Goal: Task Accomplishment & Management: Manage account settings

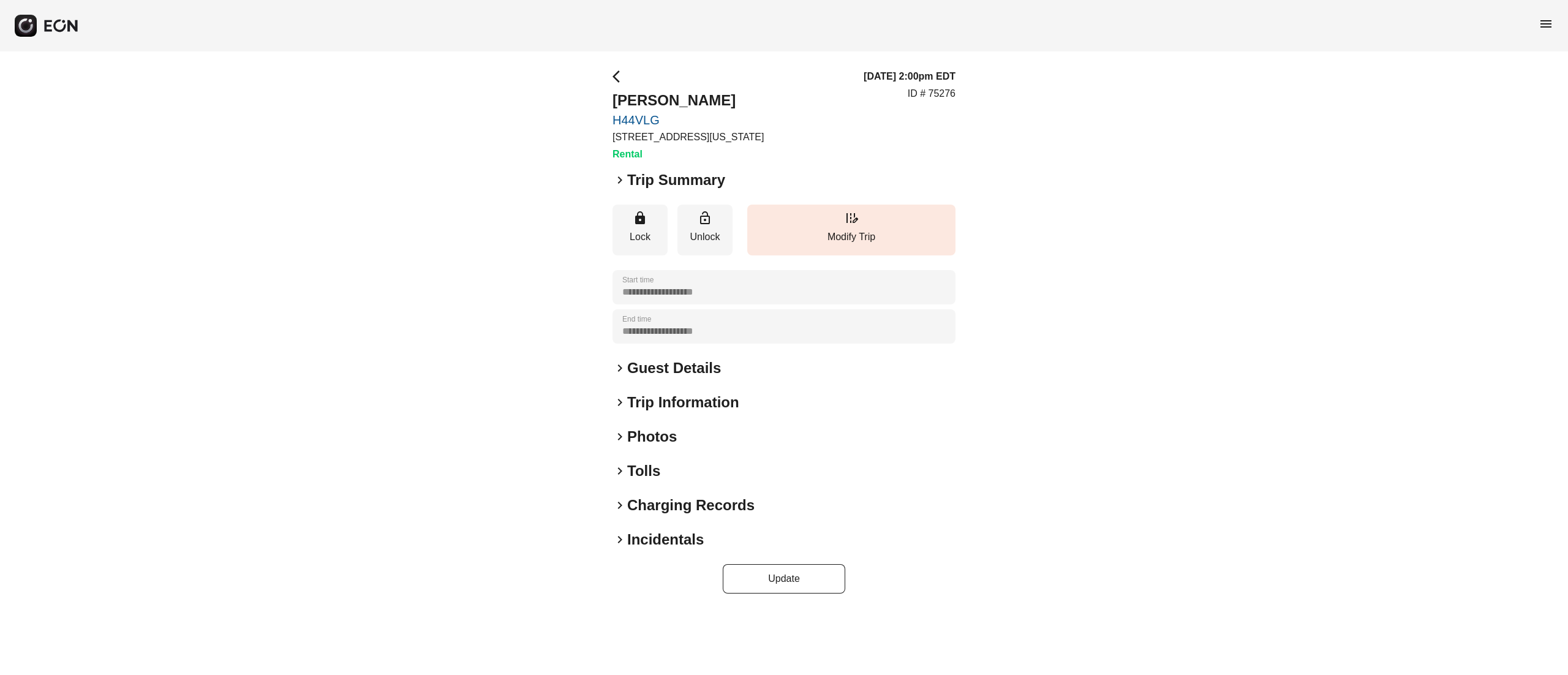
click at [663, 430] on h2 "Photos" at bounding box center [652, 436] width 50 height 19
click at [659, 433] on h2 "Photos" at bounding box center [652, 436] width 50 height 19
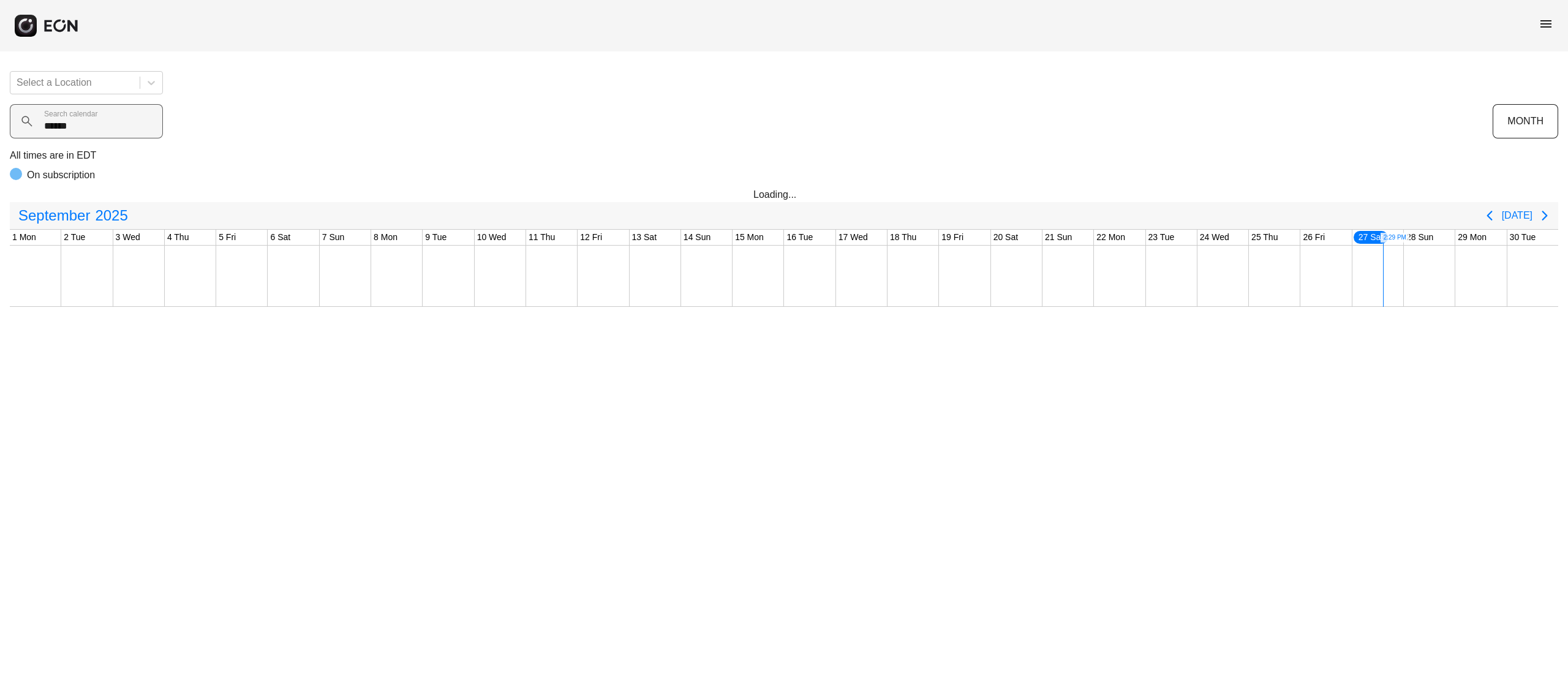
type calendar "******"
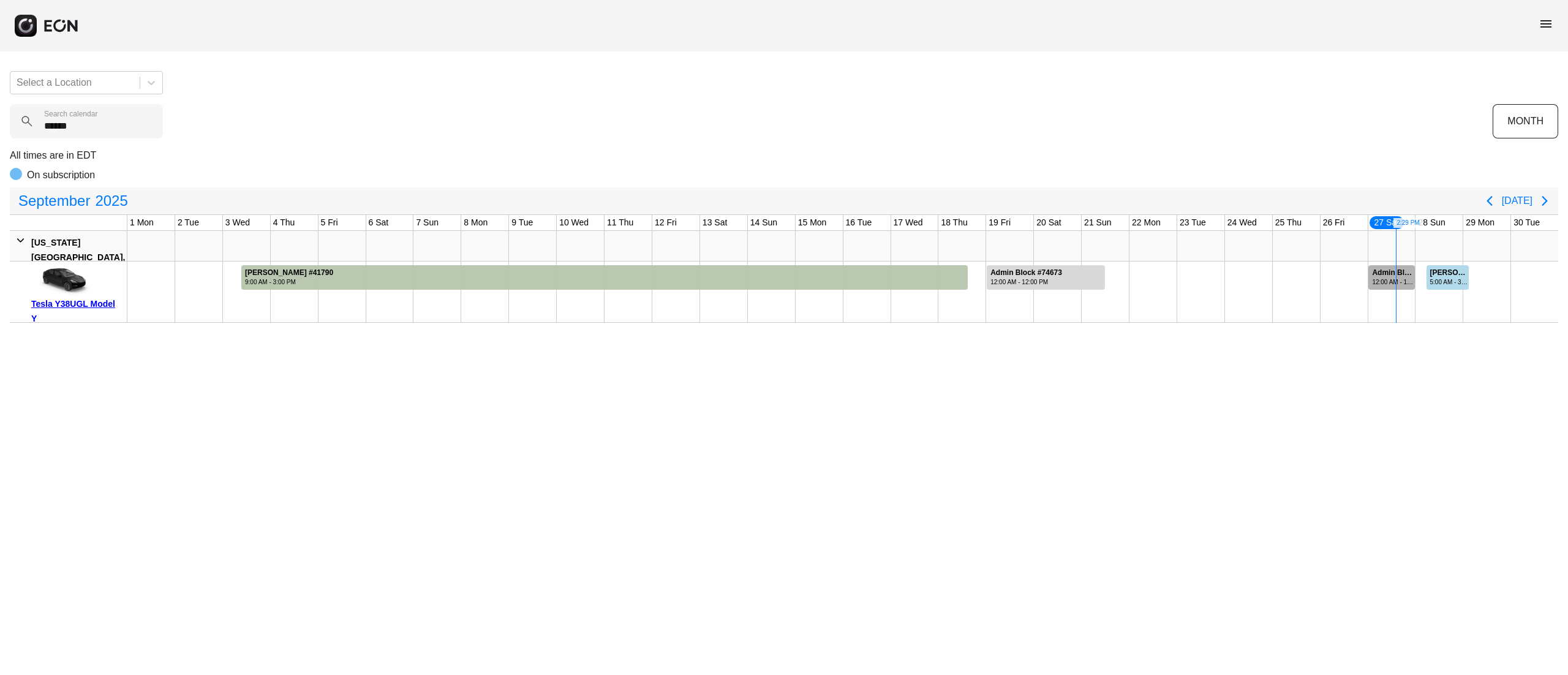
click at [1402, 275] on div "Admin Block #76002" at bounding box center [1393, 272] width 42 height 9
drag, startPoint x: 125, startPoint y: 127, endPoint x: 0, endPoint y: 134, distance: 125.2
click at [0, 134] on div "Select a Location ****** Search calendar MONTH All times are in EDT On subscrip…" at bounding box center [784, 192] width 1568 height 261
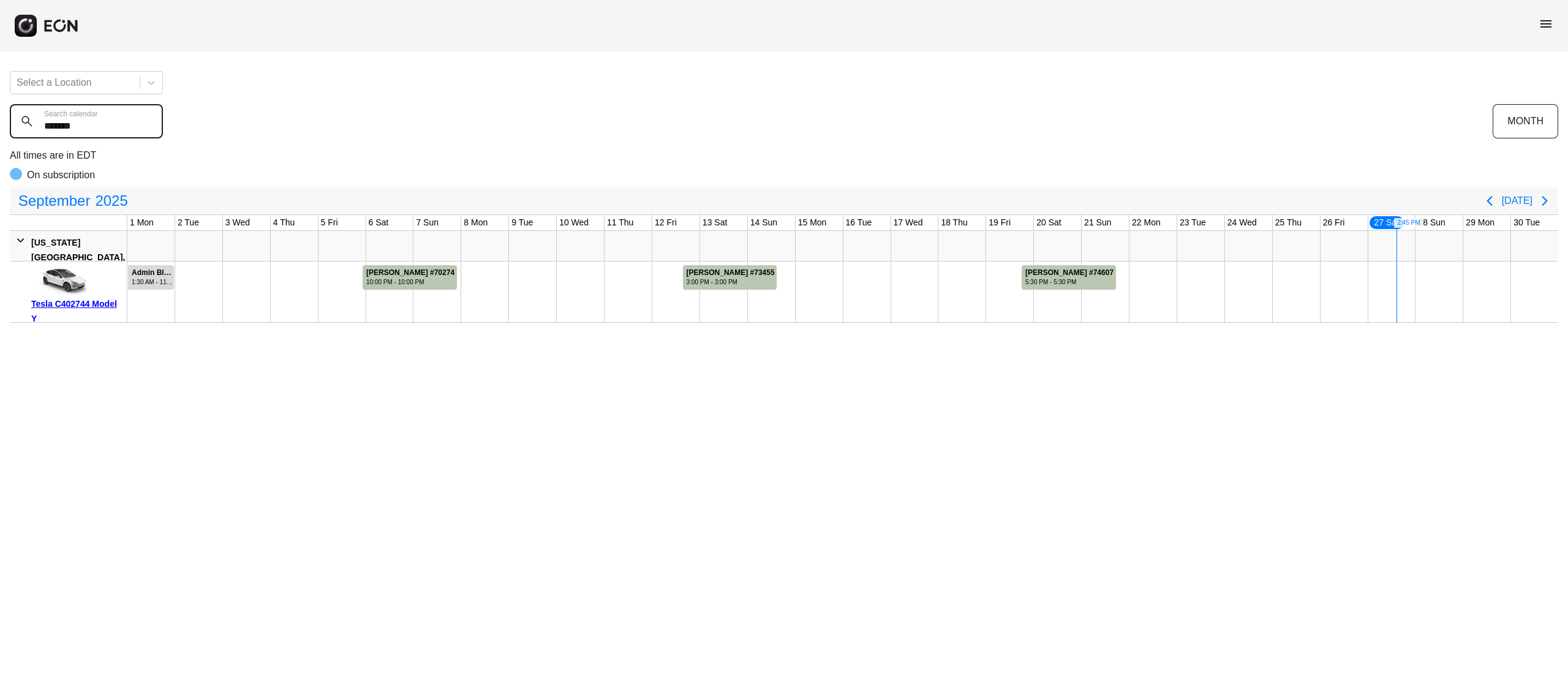
type calendar "*******"
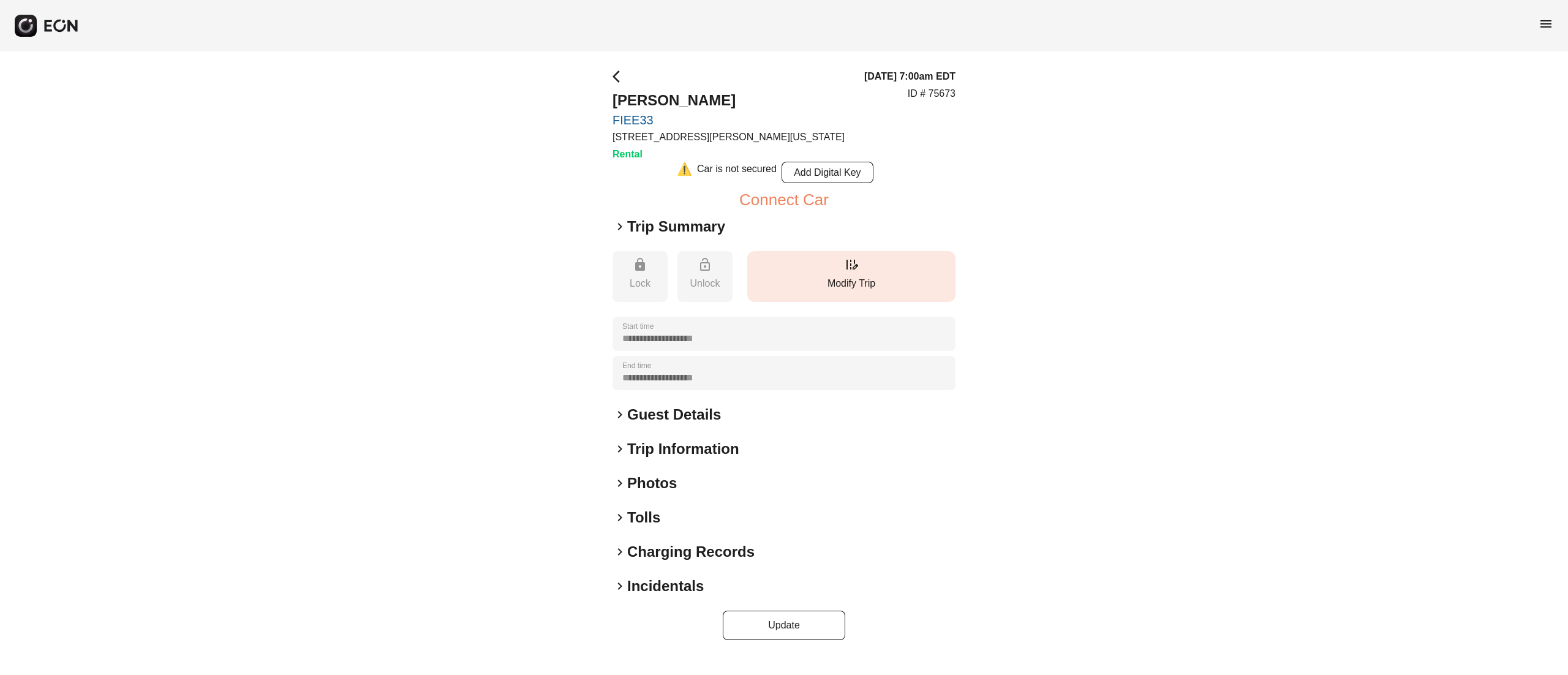
click at [829, 274] on button "edit_road Modify Trip" at bounding box center [851, 277] width 209 height 51
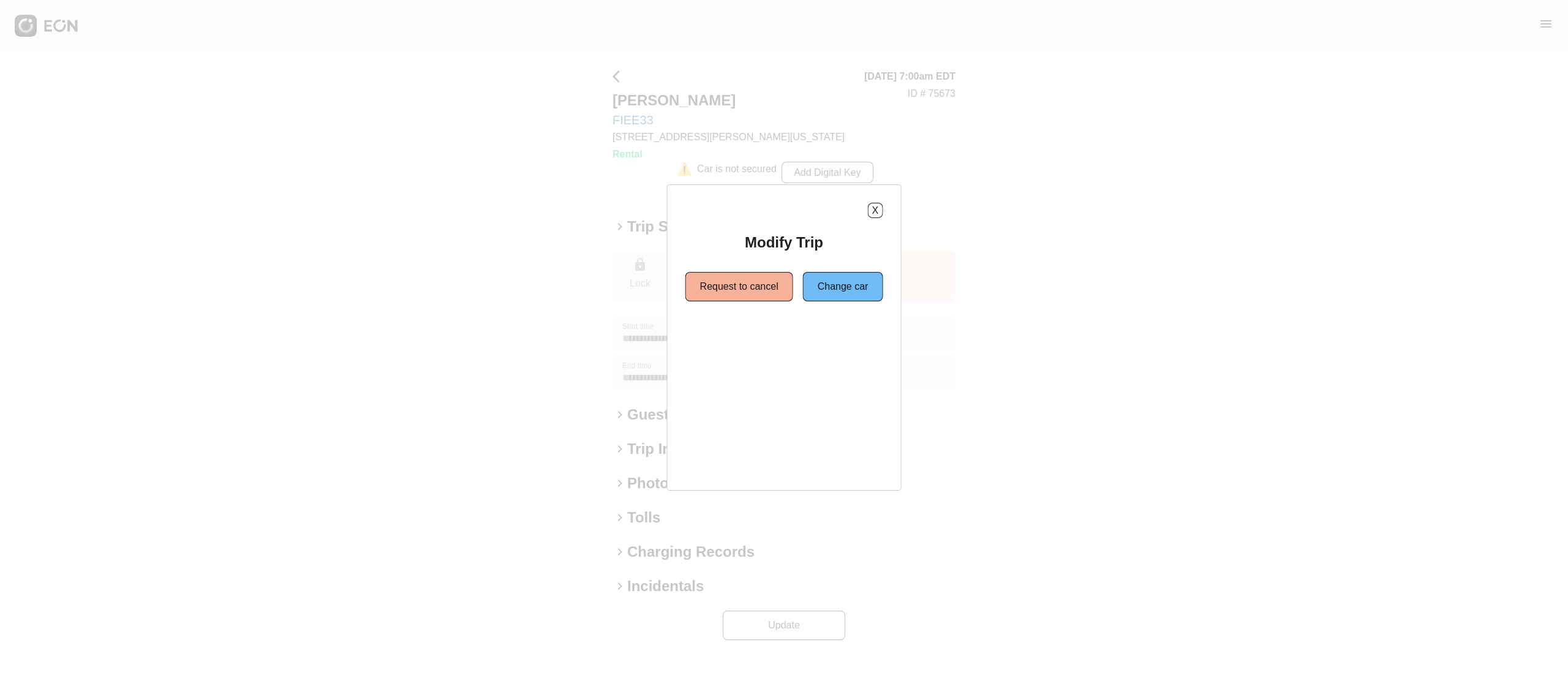
click at [868, 217] on div "X" at bounding box center [784, 211] width 198 height 15
click at [873, 208] on button "X" at bounding box center [875, 211] width 15 height 15
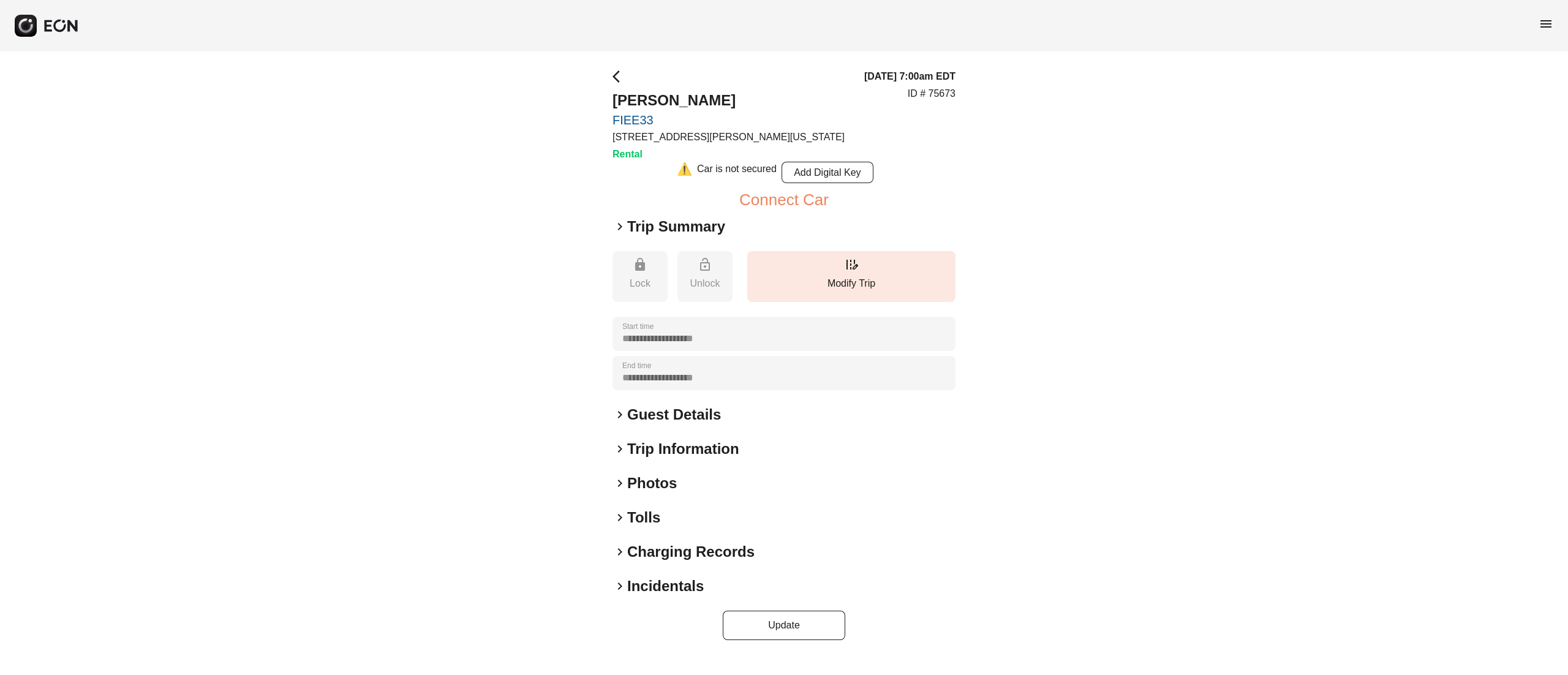
click at [667, 489] on h2 "Photos" at bounding box center [652, 483] width 50 height 19
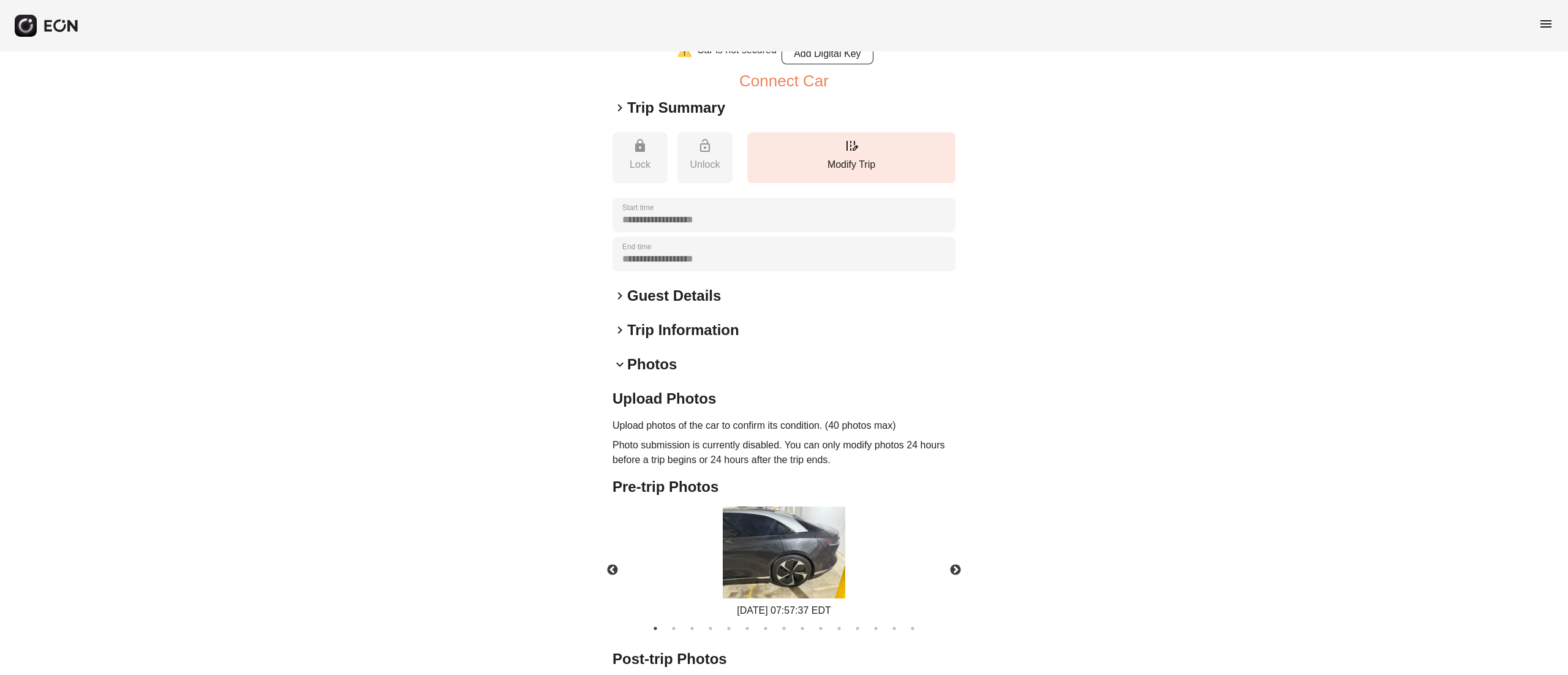
scroll to position [195, 0]
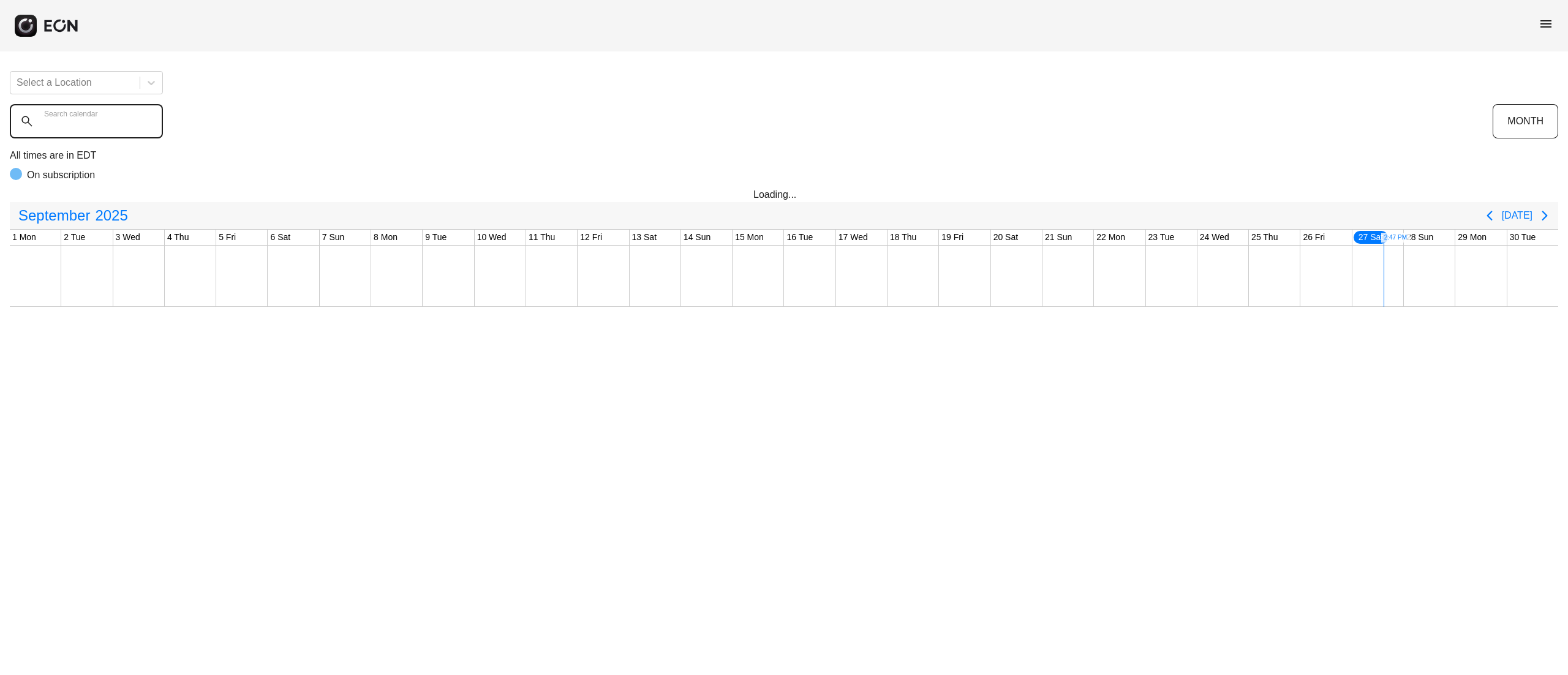
click at [123, 117] on calendar "Search calendar" at bounding box center [86, 121] width 153 height 34
type calendar "*******"
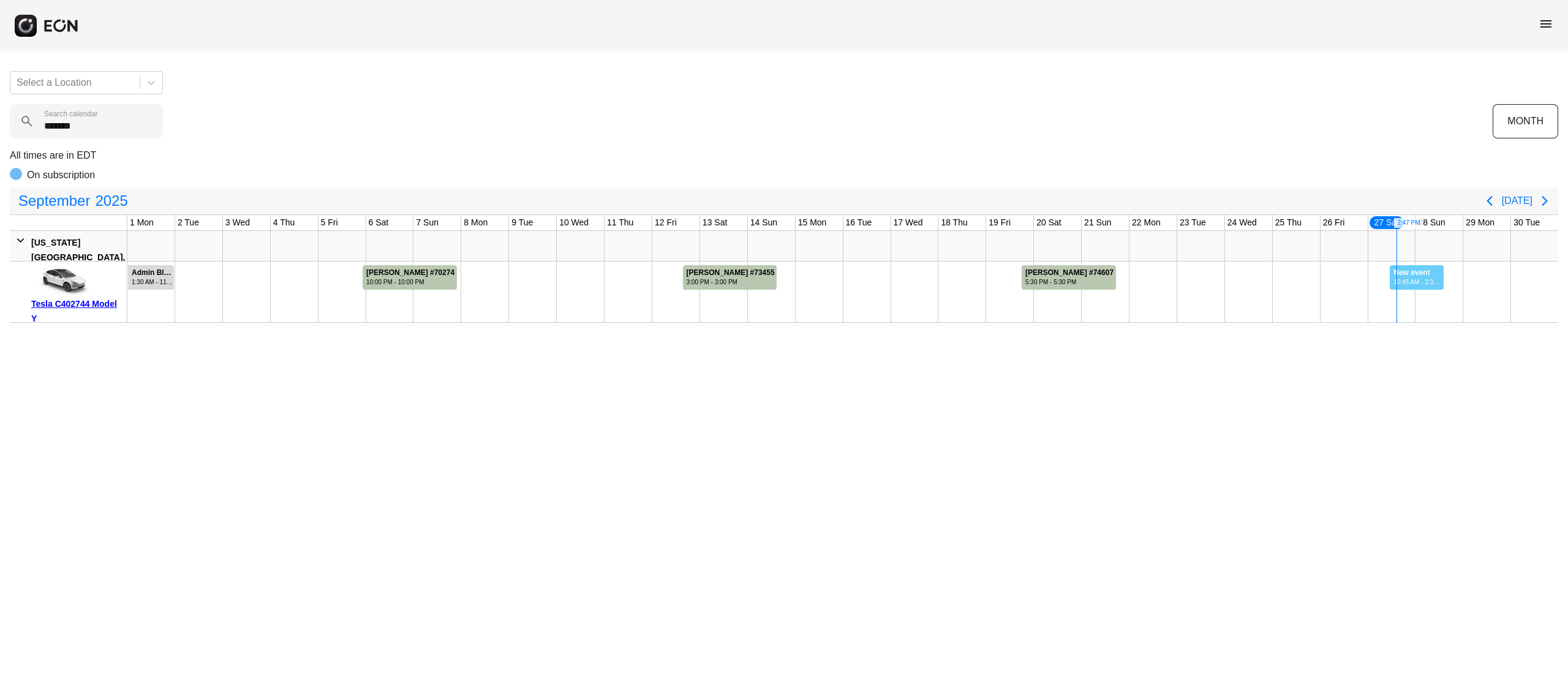
drag, startPoint x: 1390, startPoint y: 286, endPoint x: 1445, endPoint y: 292, distance: 55.3
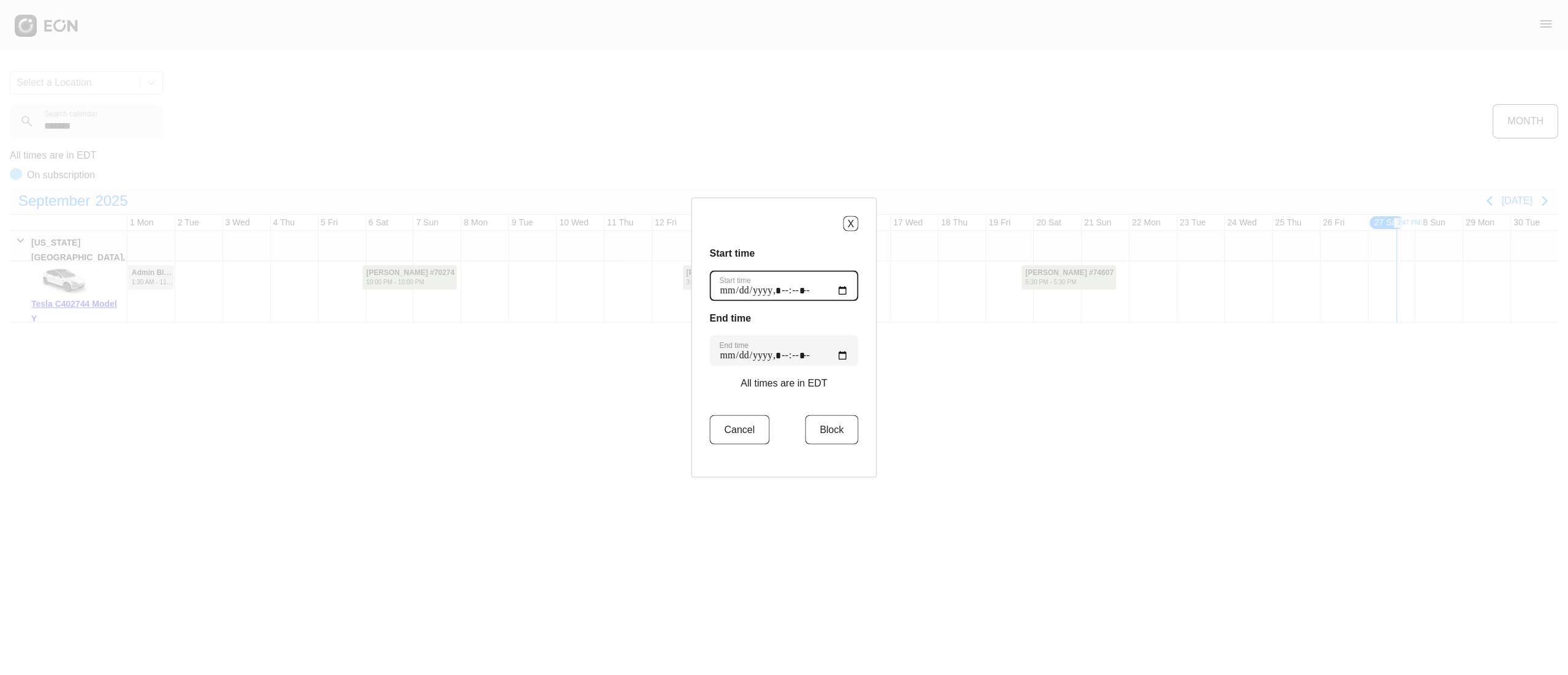
click at [844, 290] on time "Start time" at bounding box center [785, 286] width 149 height 31
click at [837, 286] on time "Start time" at bounding box center [785, 286] width 149 height 31
click at [873, 272] on div "X Start time Start time End time End time All times are in EDT Cancel Block" at bounding box center [784, 337] width 1568 height 675
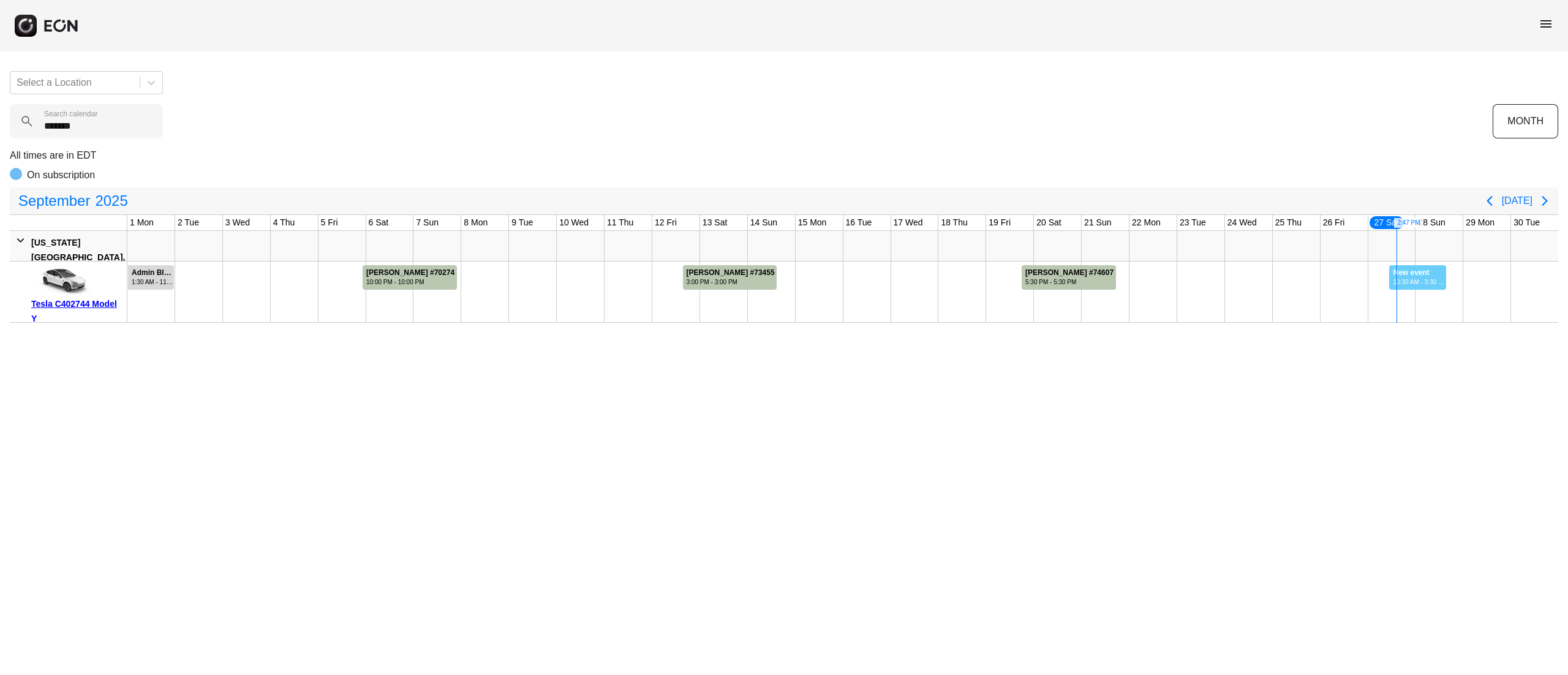
drag, startPoint x: 1397, startPoint y: 281, endPoint x: 1446, endPoint y: 288, distance: 49.5
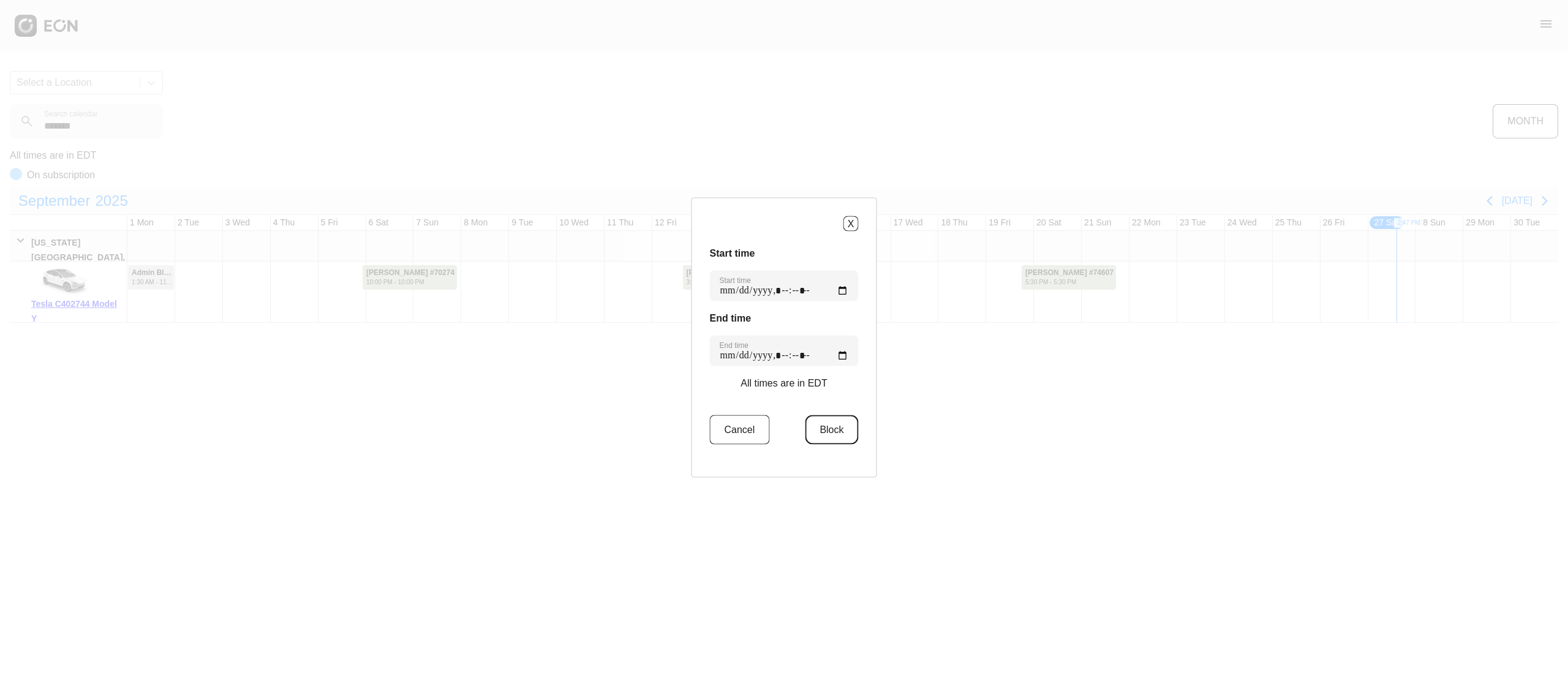
click at [842, 421] on button "Block" at bounding box center [831, 429] width 53 height 30
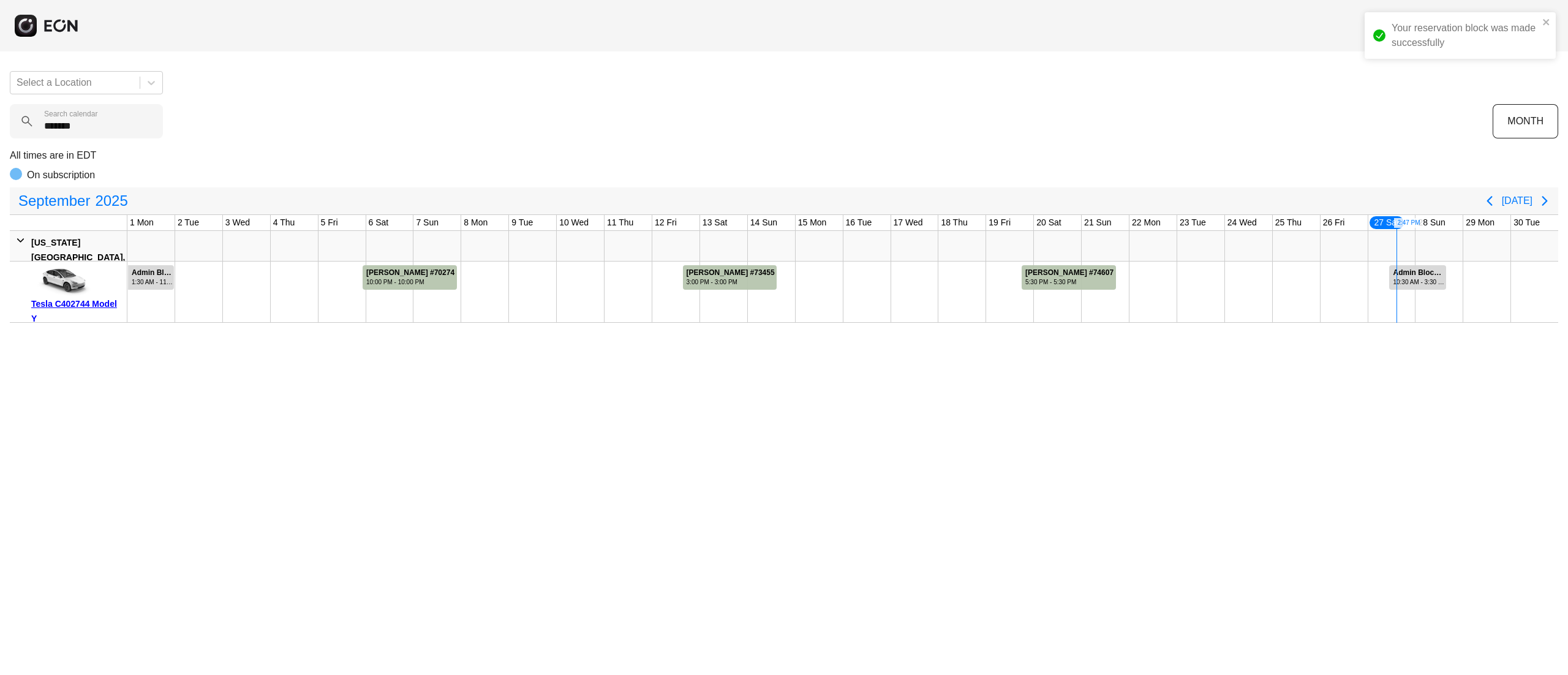
click at [1536, 23] on div "Your reservation block was made successfully" at bounding box center [1465, 35] width 147 height 30
click at [86, 126] on calendar "*******" at bounding box center [86, 121] width 153 height 34
click at [87, 126] on calendar "*******" at bounding box center [86, 121] width 153 height 34
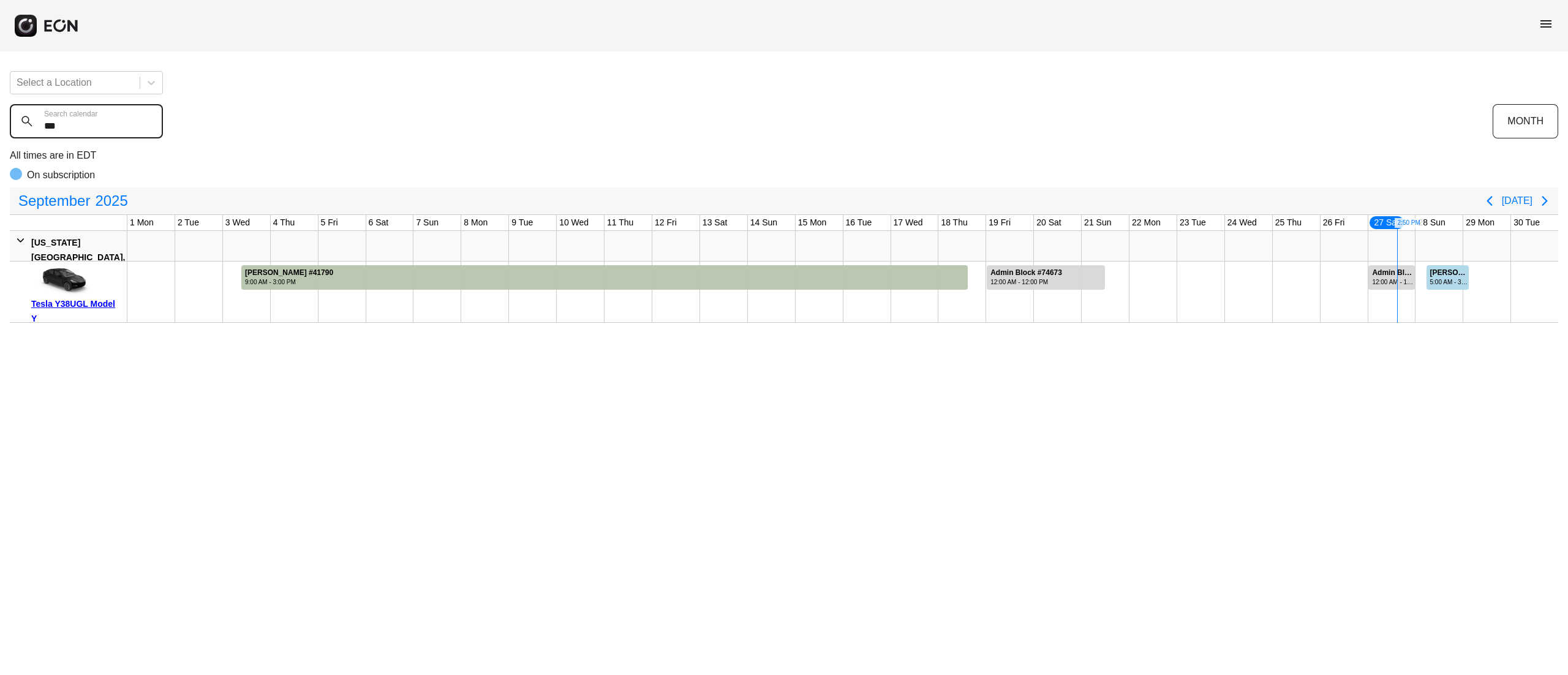
type calendar "***"
click at [1388, 275] on div "Admin Block #76002" at bounding box center [1393, 272] width 42 height 9
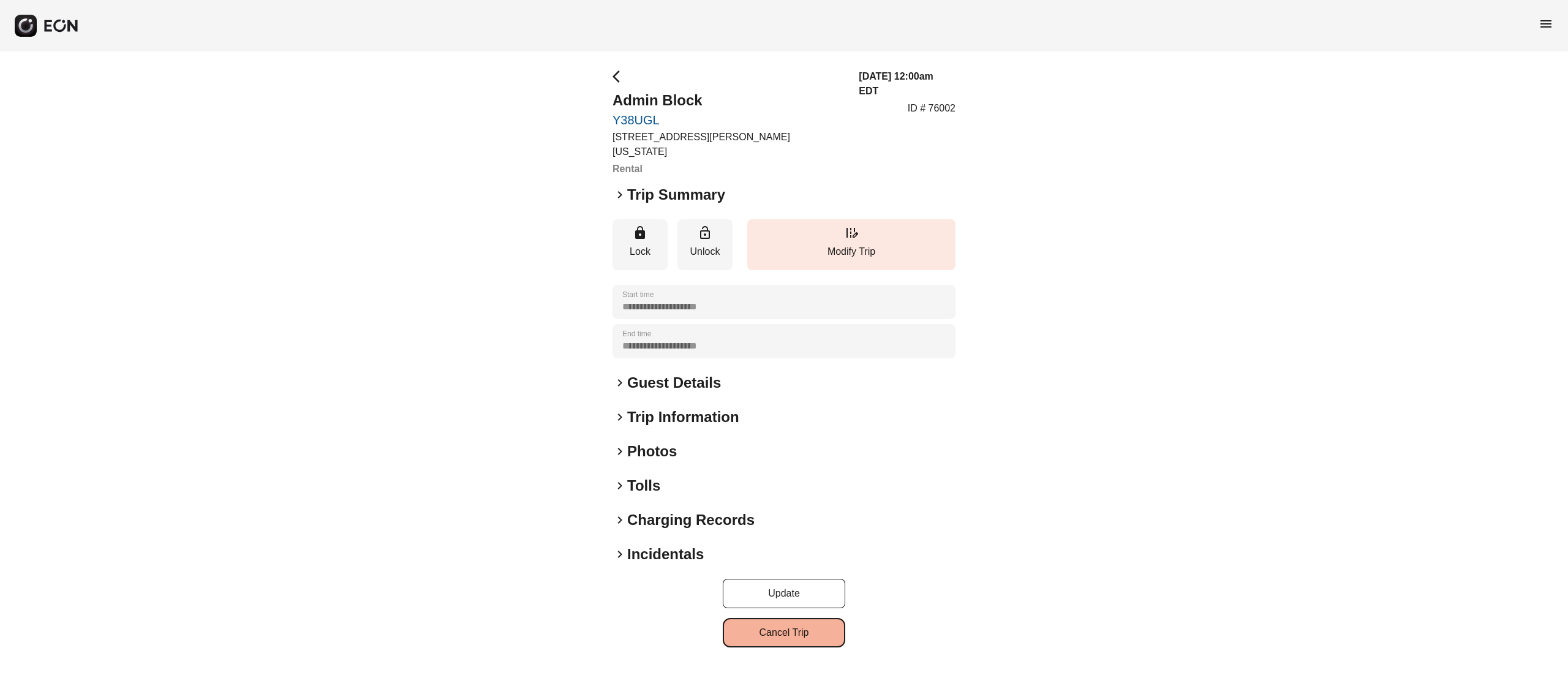
click at [805, 618] on button "Cancel Trip" at bounding box center [784, 632] width 123 height 30
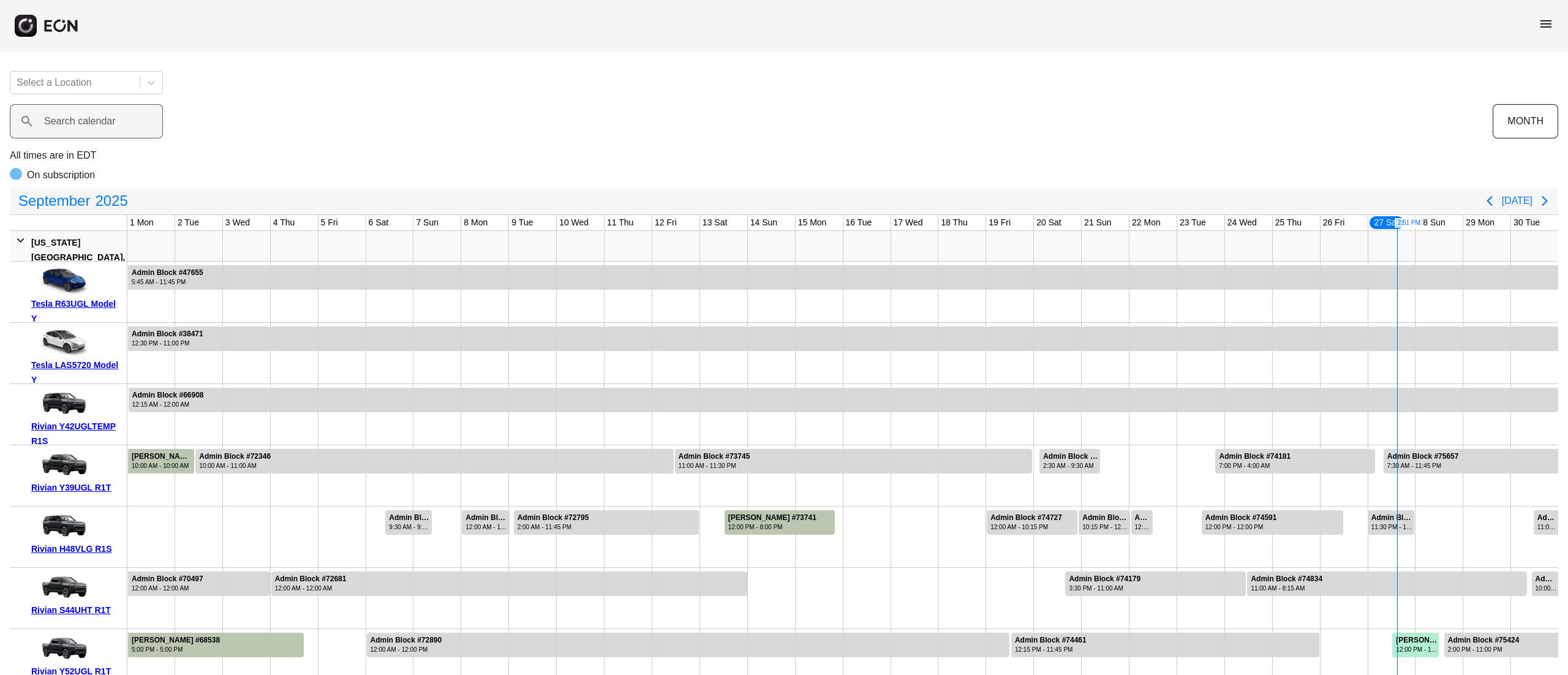
click at [107, 120] on label "Search calendar" at bounding box center [80, 121] width 72 height 14
click at [107, 120] on calendar "Search calendar" at bounding box center [86, 121] width 153 height 34
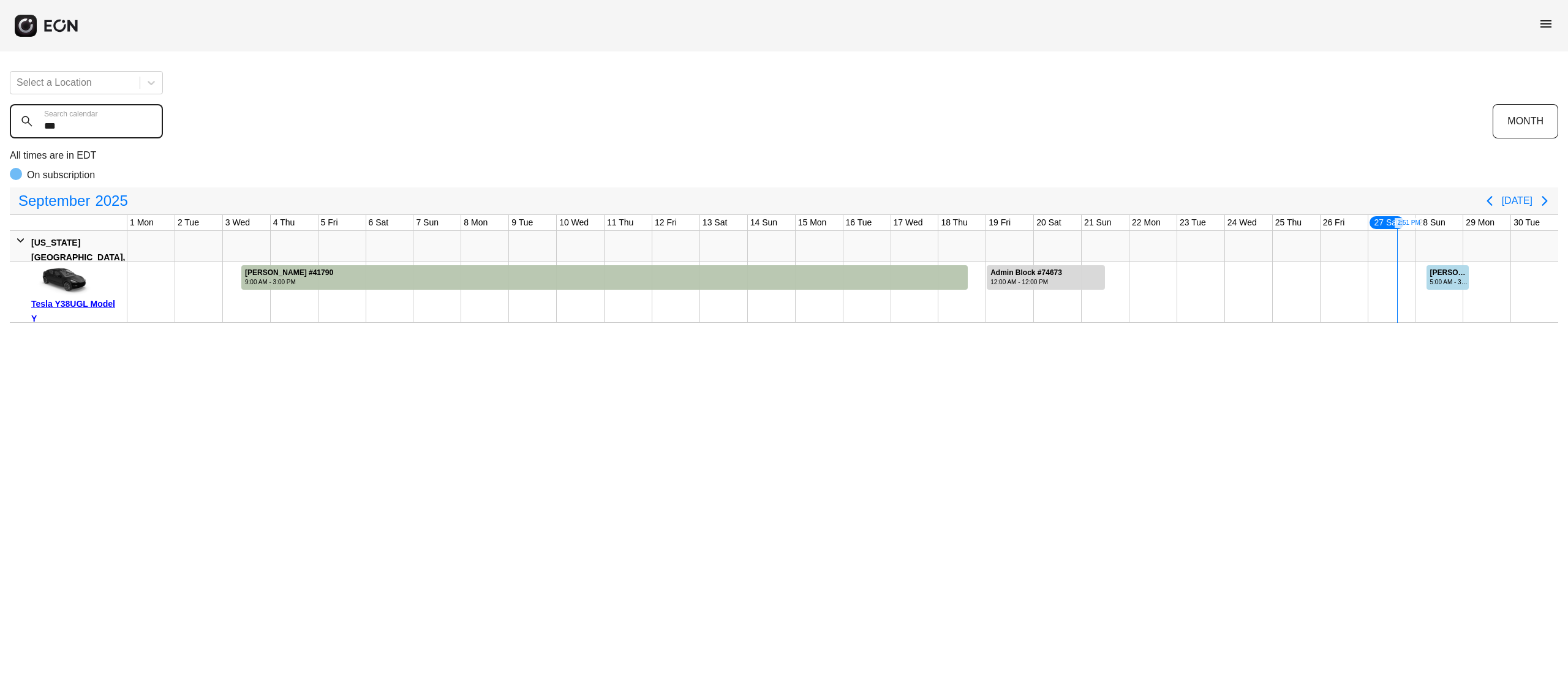
type calendar "***"
drag, startPoint x: 1379, startPoint y: 286, endPoint x: 1417, endPoint y: 295, distance: 39.1
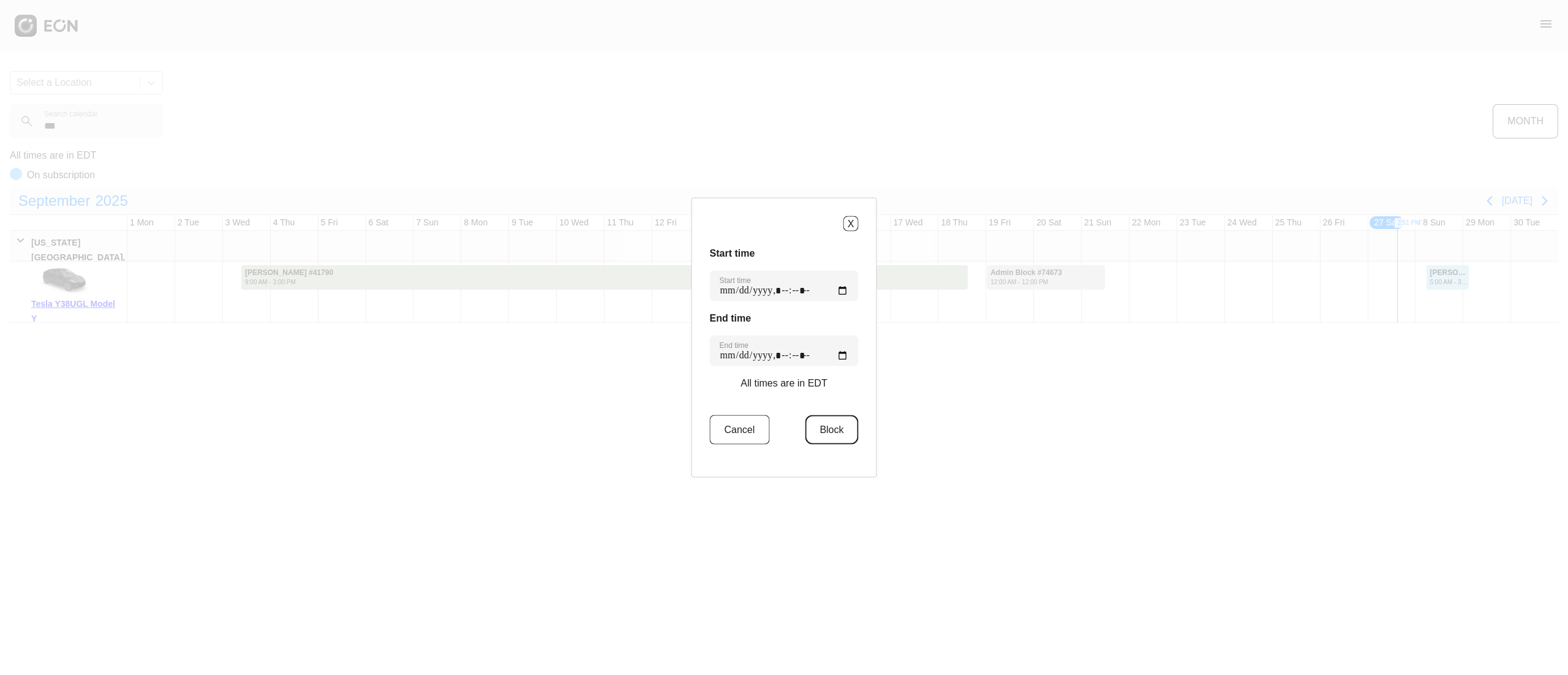
click at [826, 419] on button "Block" at bounding box center [831, 429] width 53 height 30
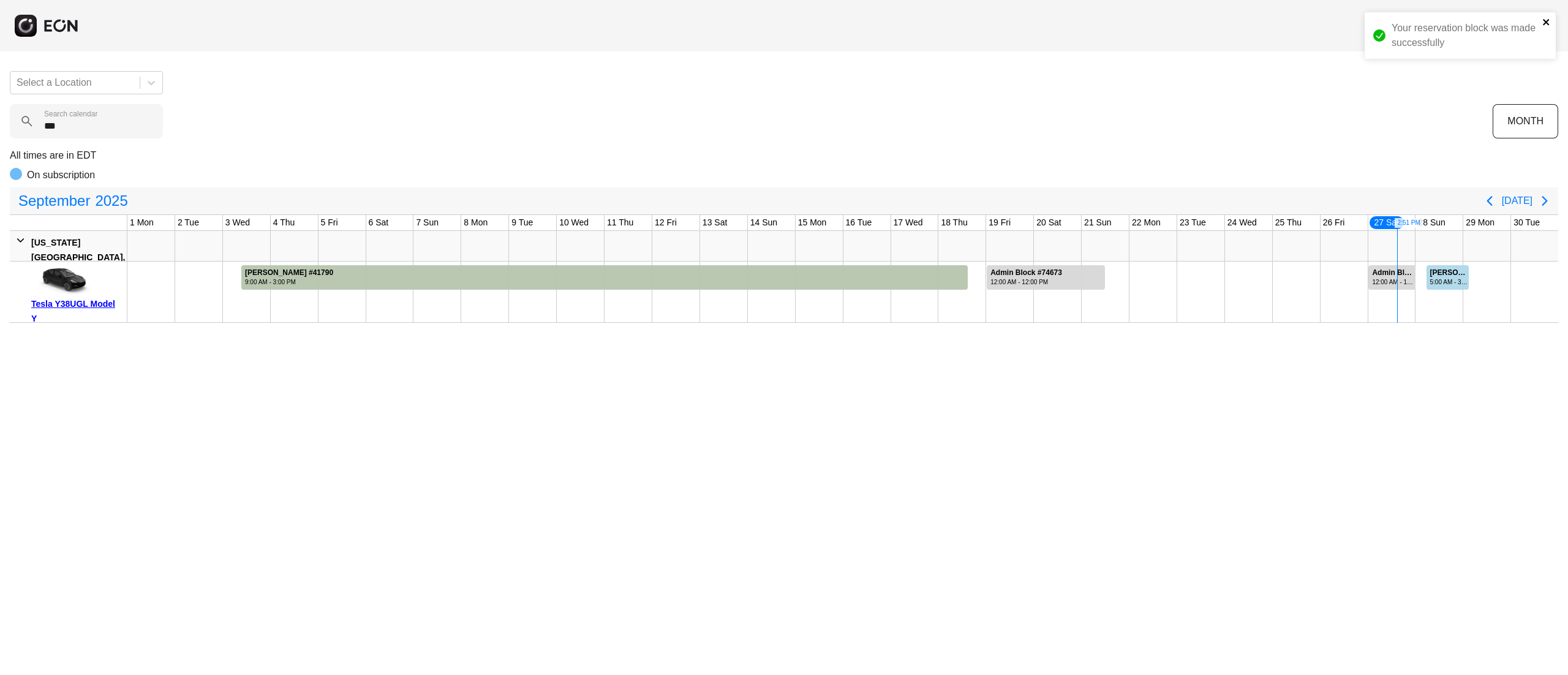
click at [1549, 21] on icon "close" at bounding box center [1547, 22] width 8 height 10
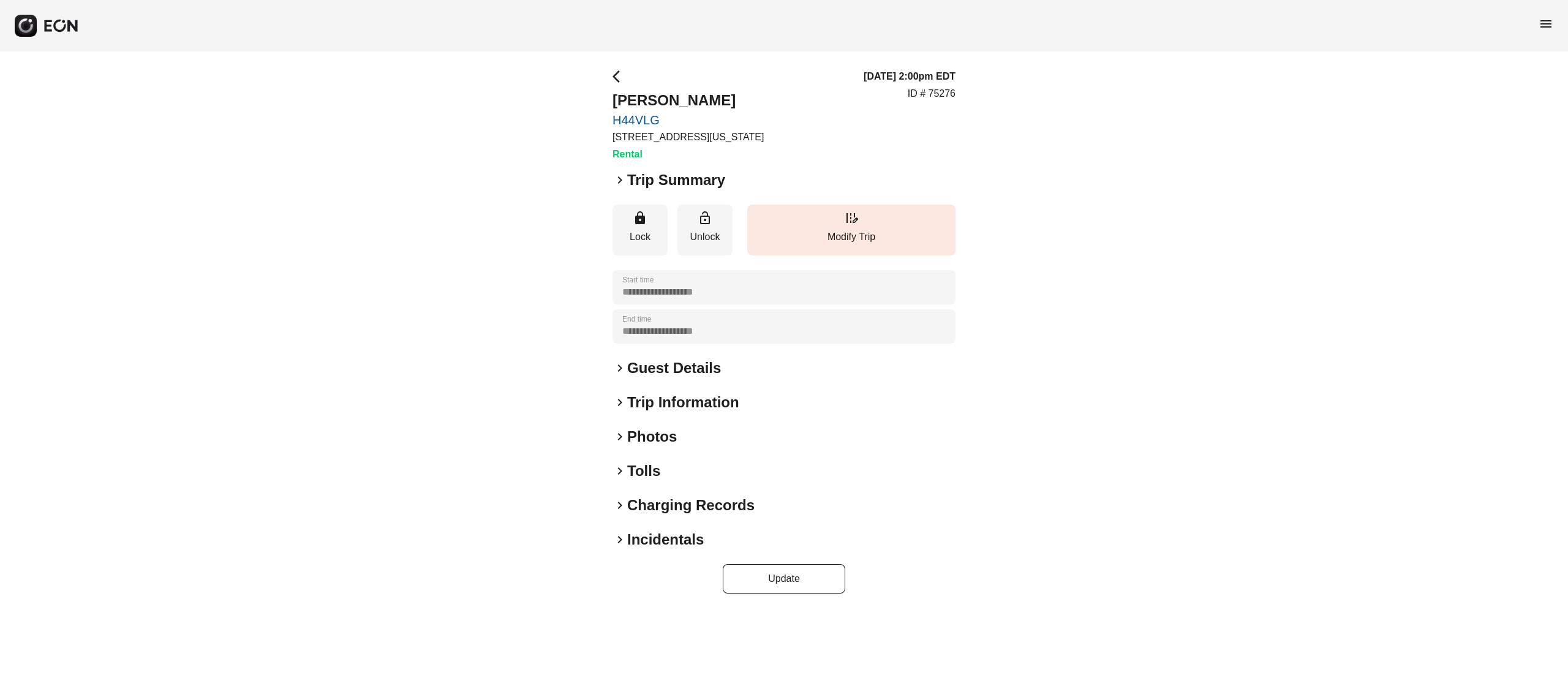
click at [658, 437] on h2 "Photos" at bounding box center [652, 436] width 50 height 19
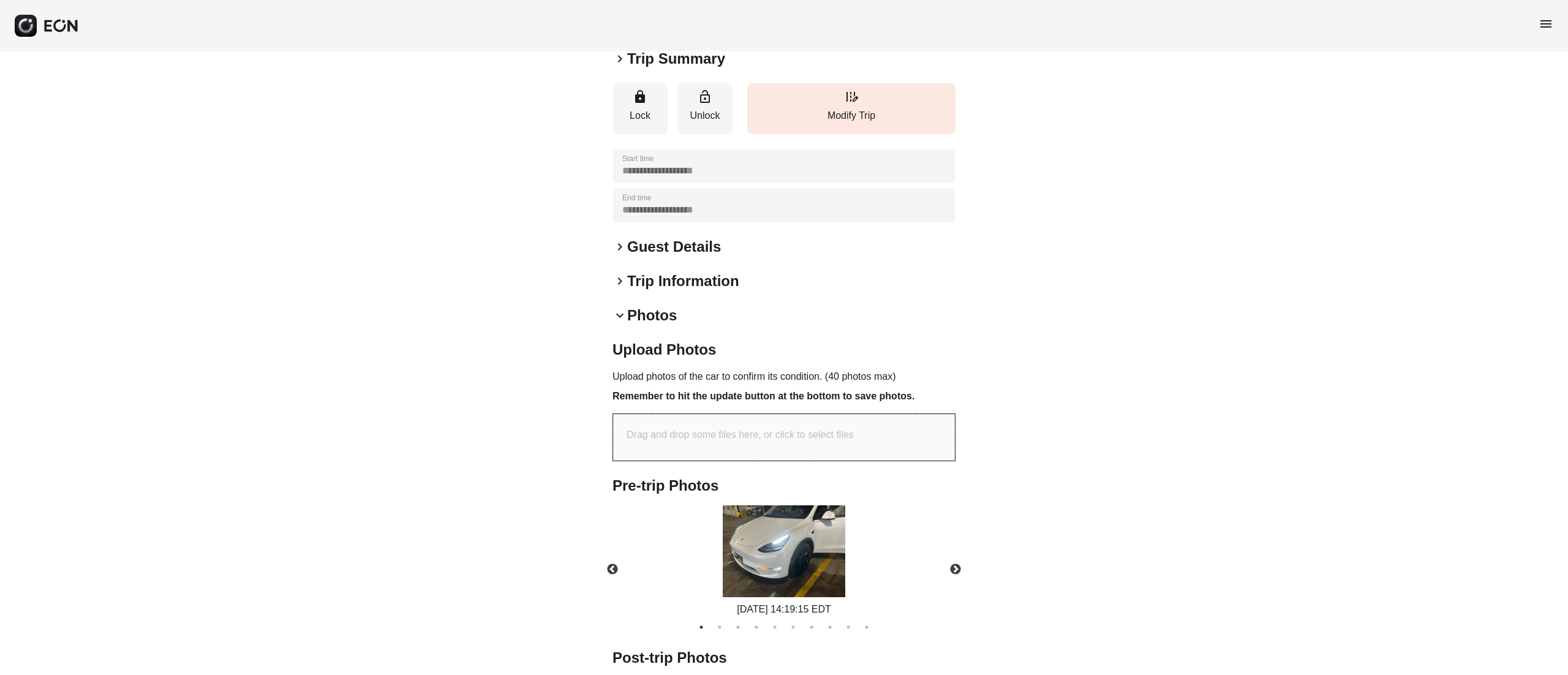
scroll to position [196, 0]
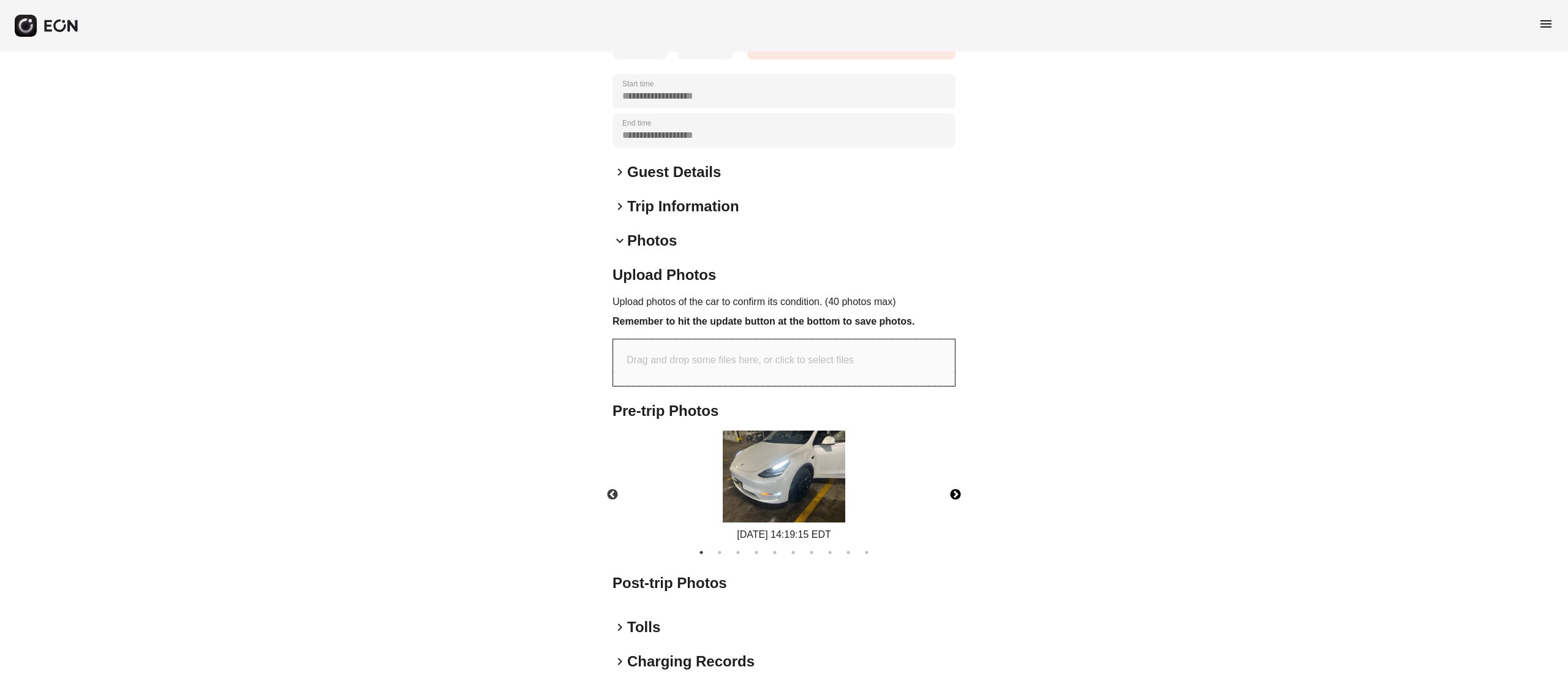
click at [940, 491] on button "Next" at bounding box center [955, 495] width 43 height 43
click at [942, 491] on button "Next" at bounding box center [955, 495] width 43 height 43
click at [955, 492] on button "Next" at bounding box center [955, 495] width 43 height 43
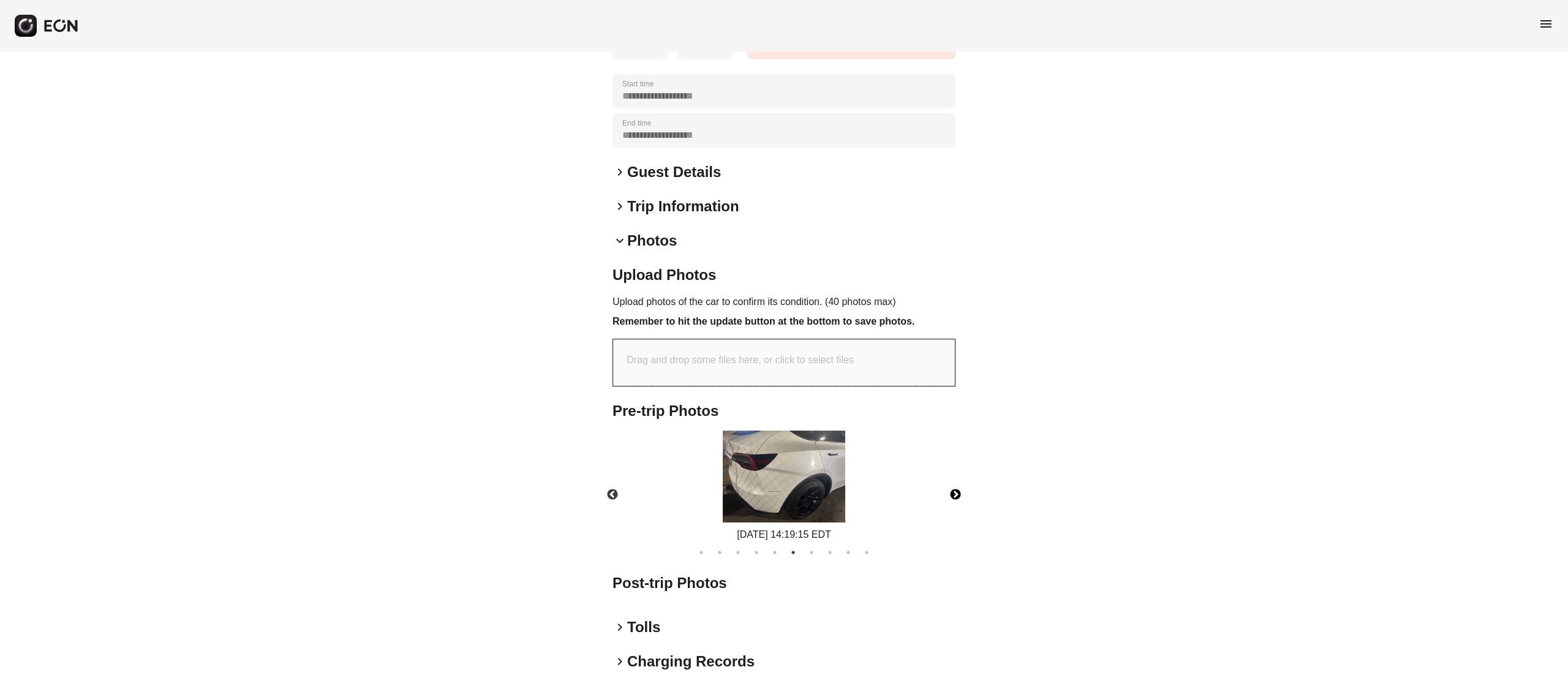
click at [961, 491] on button "Next" at bounding box center [955, 495] width 43 height 43
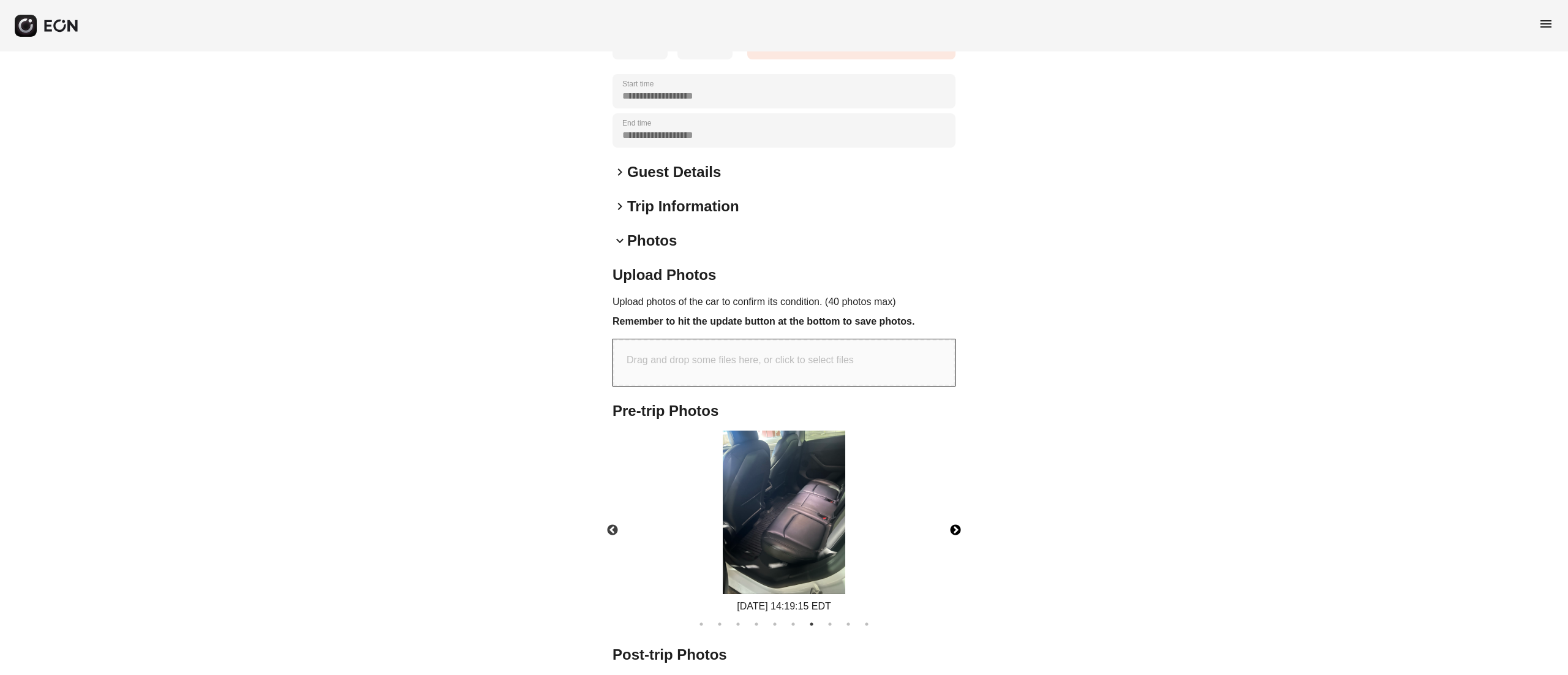
click at [961, 491] on div "[DATE] 14:19:15 EDT" at bounding box center [784, 522] width 364 height 183
click at [956, 526] on button "Next" at bounding box center [955, 531] width 43 height 43
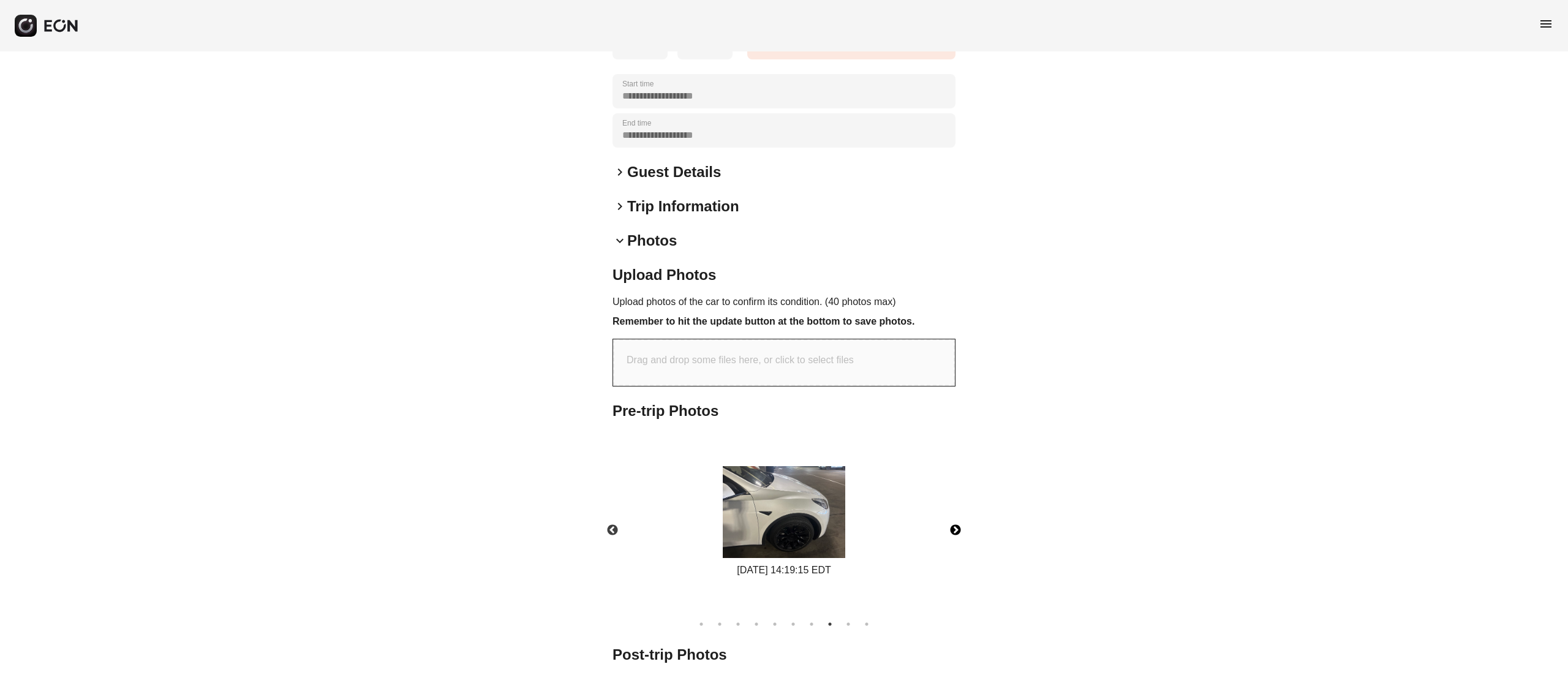
click at [956, 526] on button "Next" at bounding box center [955, 531] width 43 height 43
